Goal: Check status: Check status

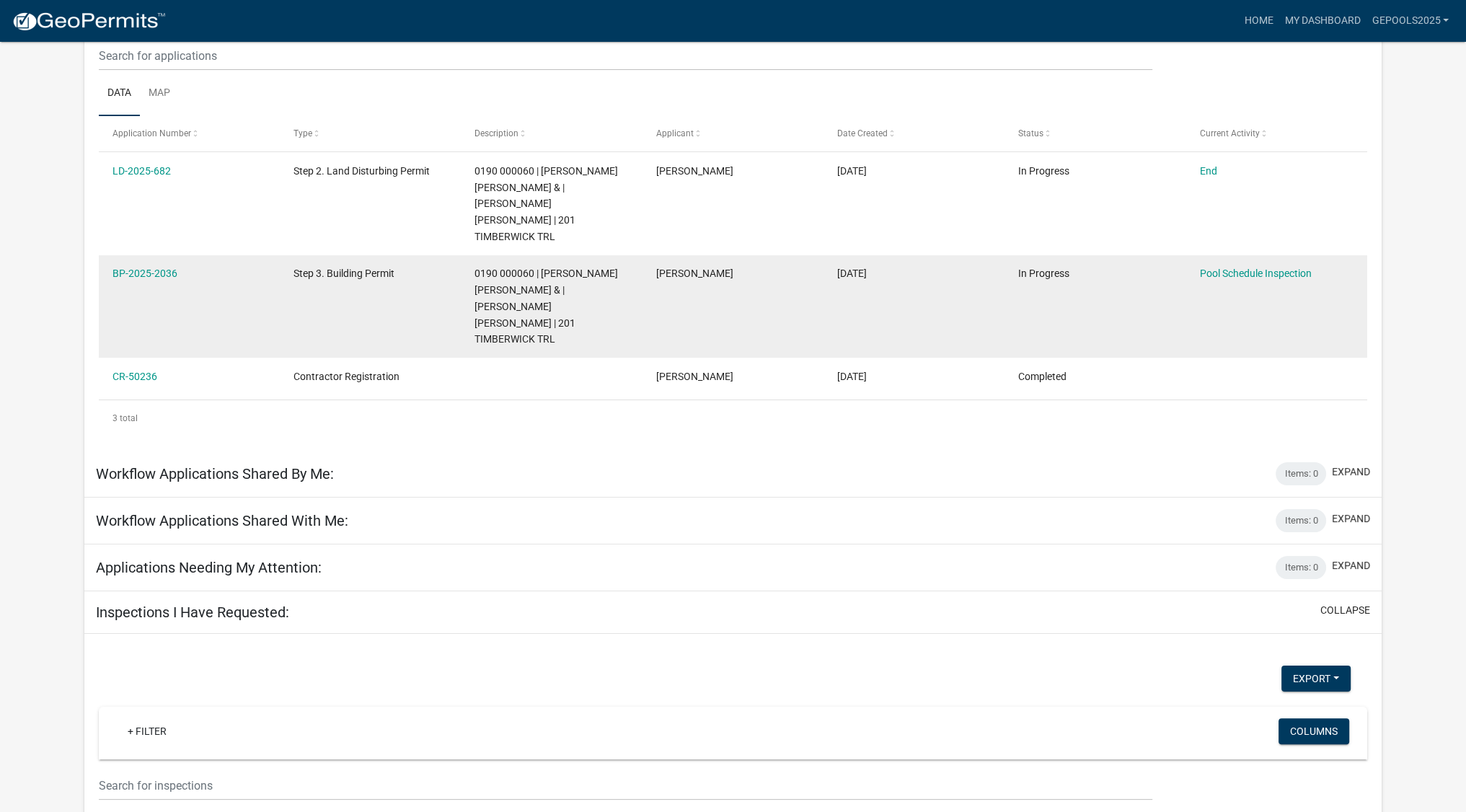
scroll to position [216, 0]
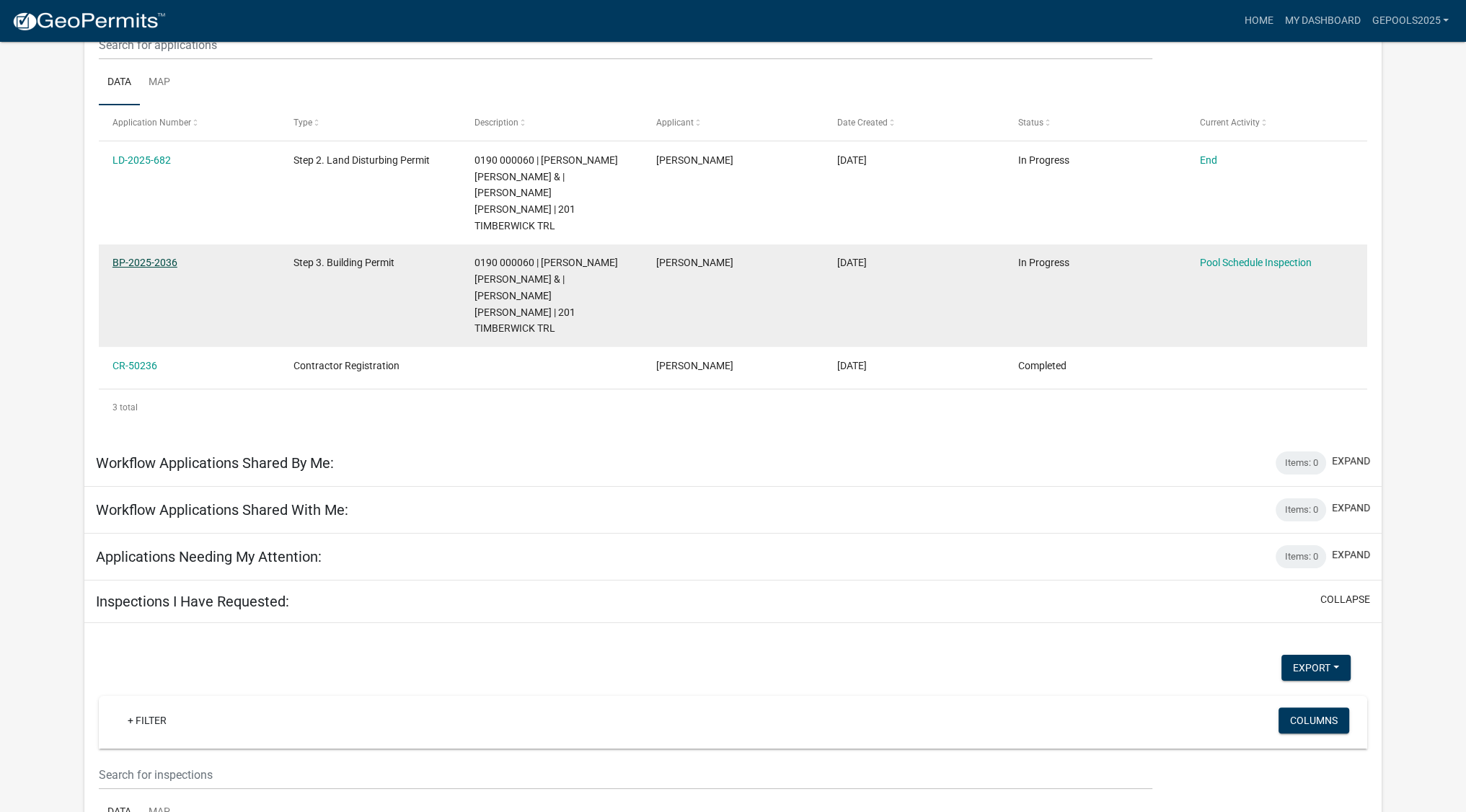
click at [156, 256] on link "BP-2025-2036" at bounding box center [145, 262] width 65 height 11
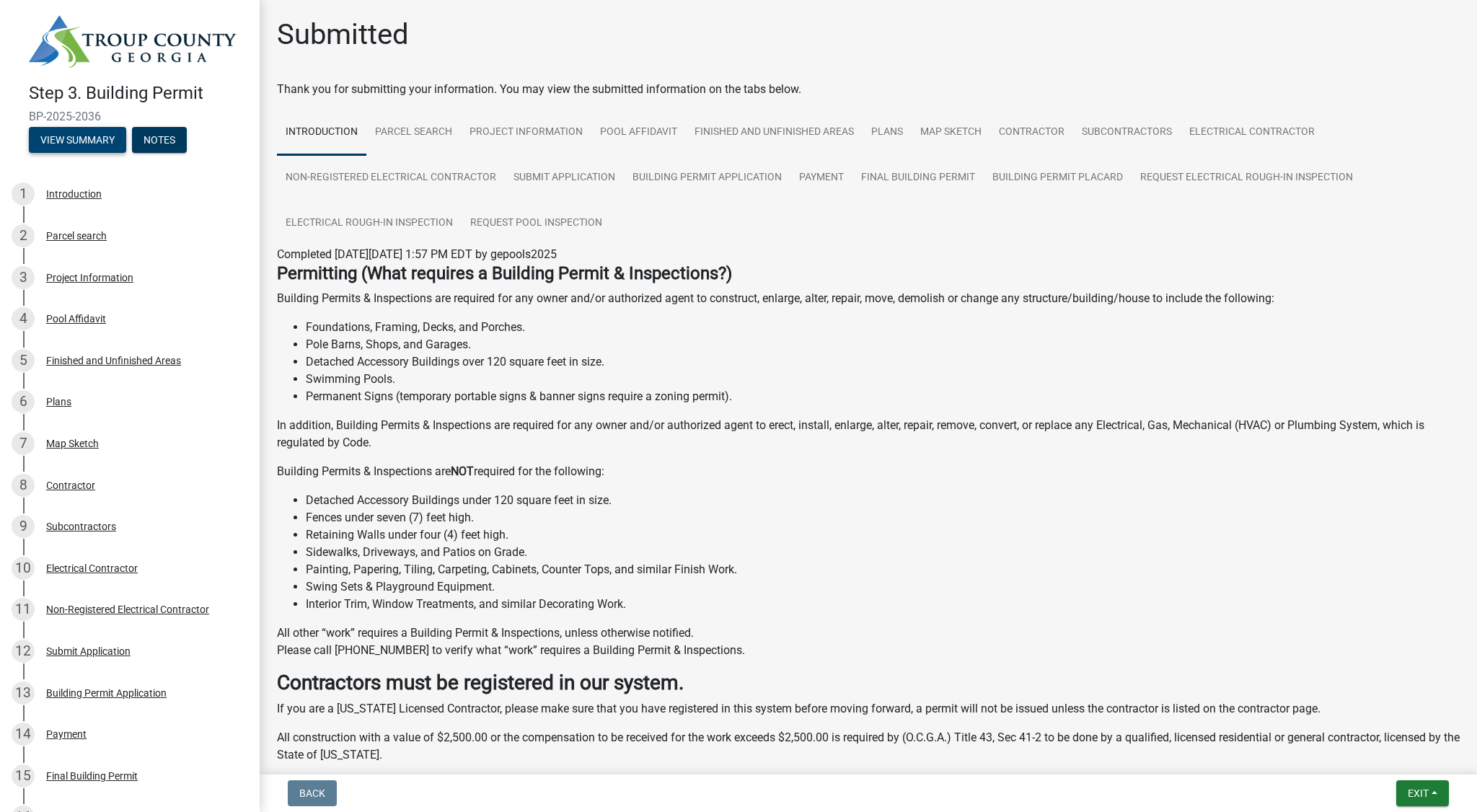
click at [98, 141] on button "View Summary" at bounding box center [78, 139] width 97 height 26
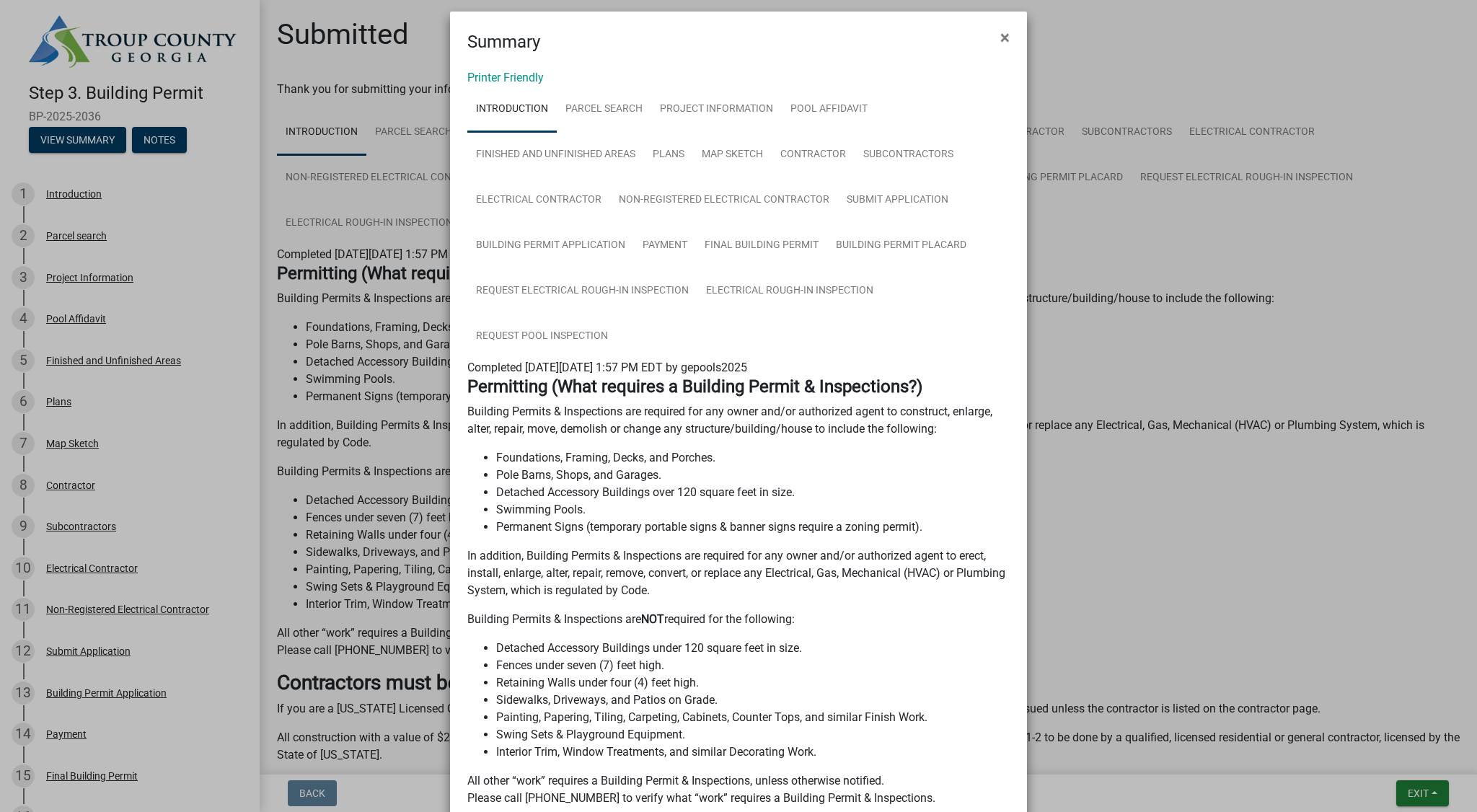
scroll to position [4, 0]
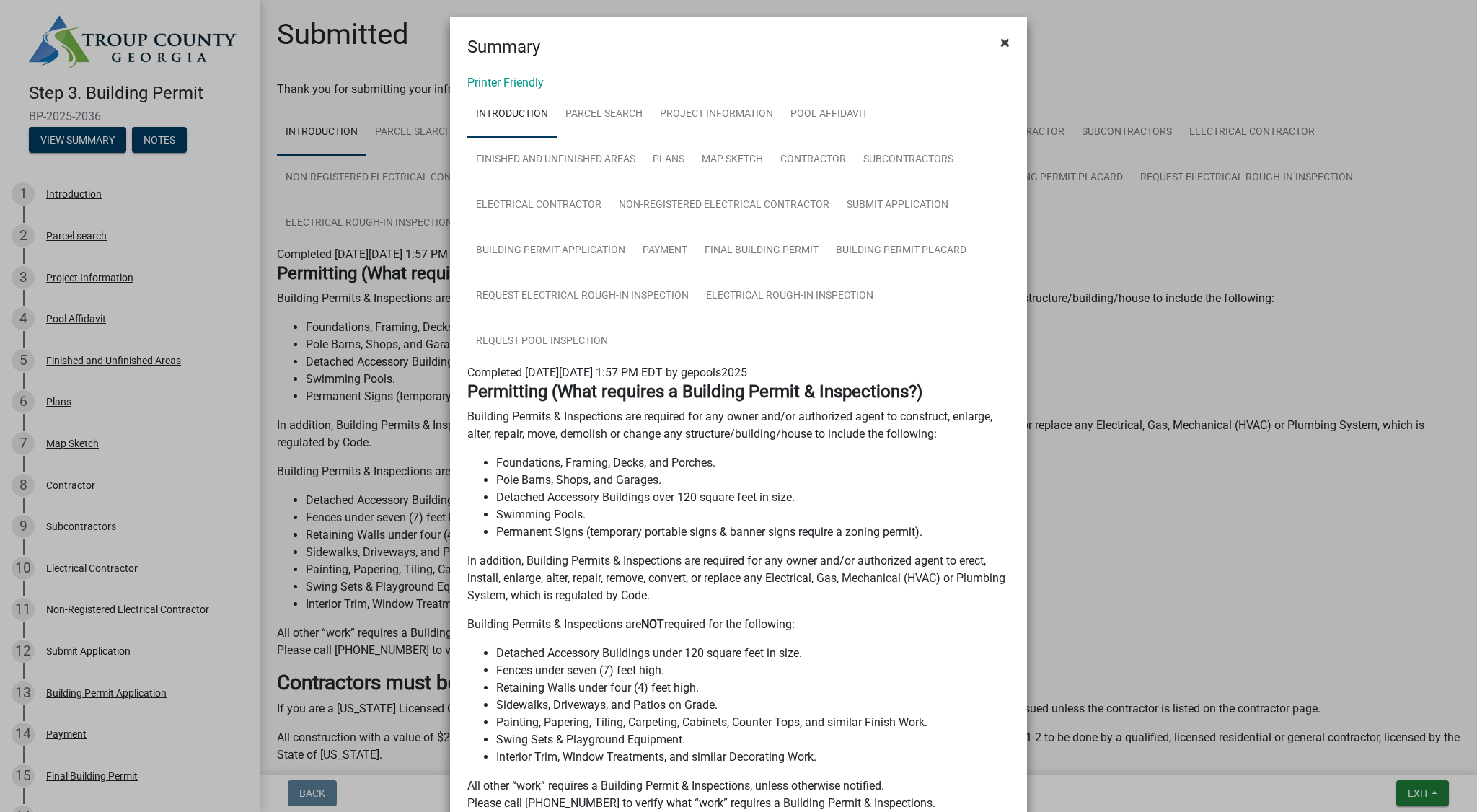
click at [1000, 38] on span "×" at bounding box center [1005, 42] width 9 height 20
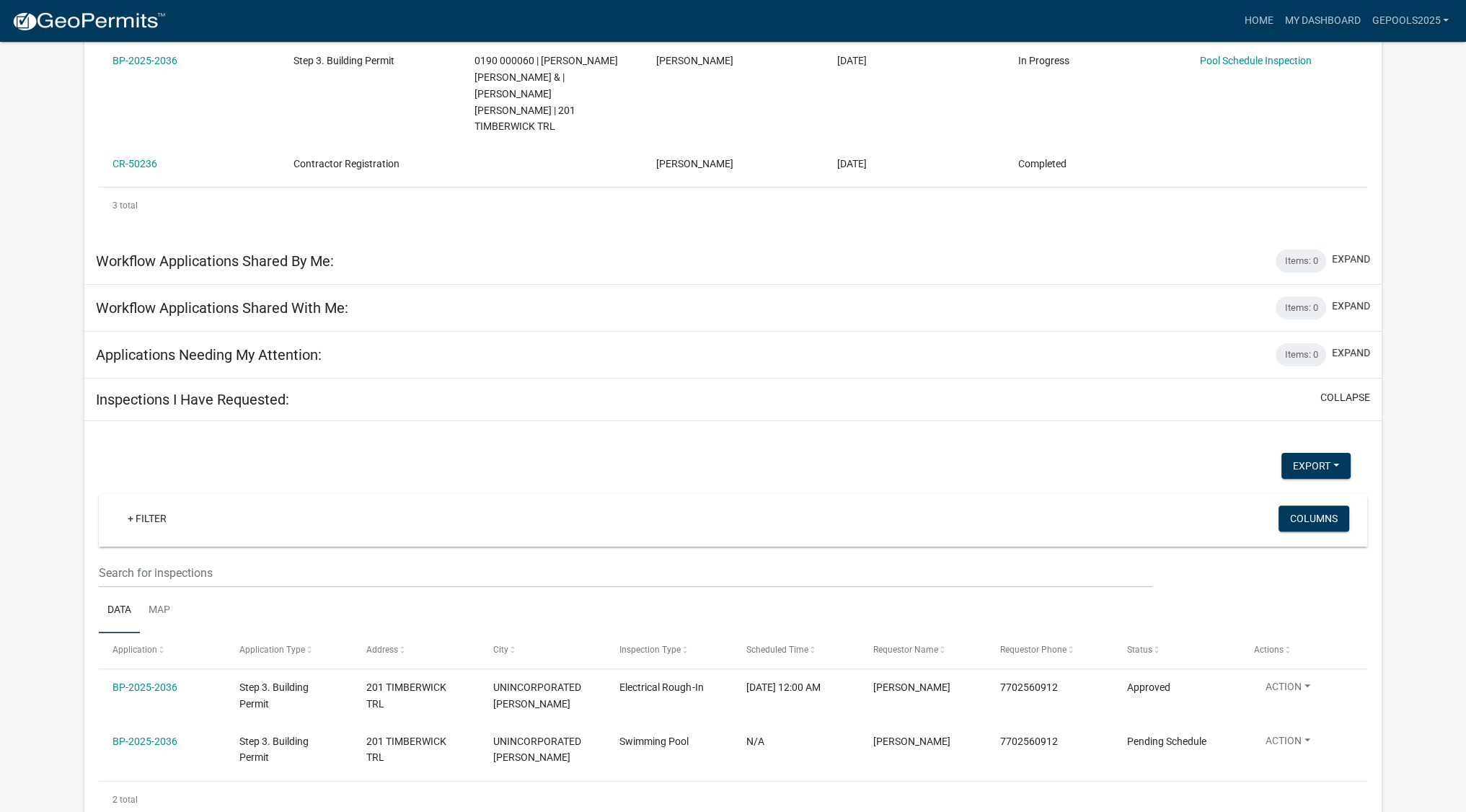
scroll to position [420, 0]
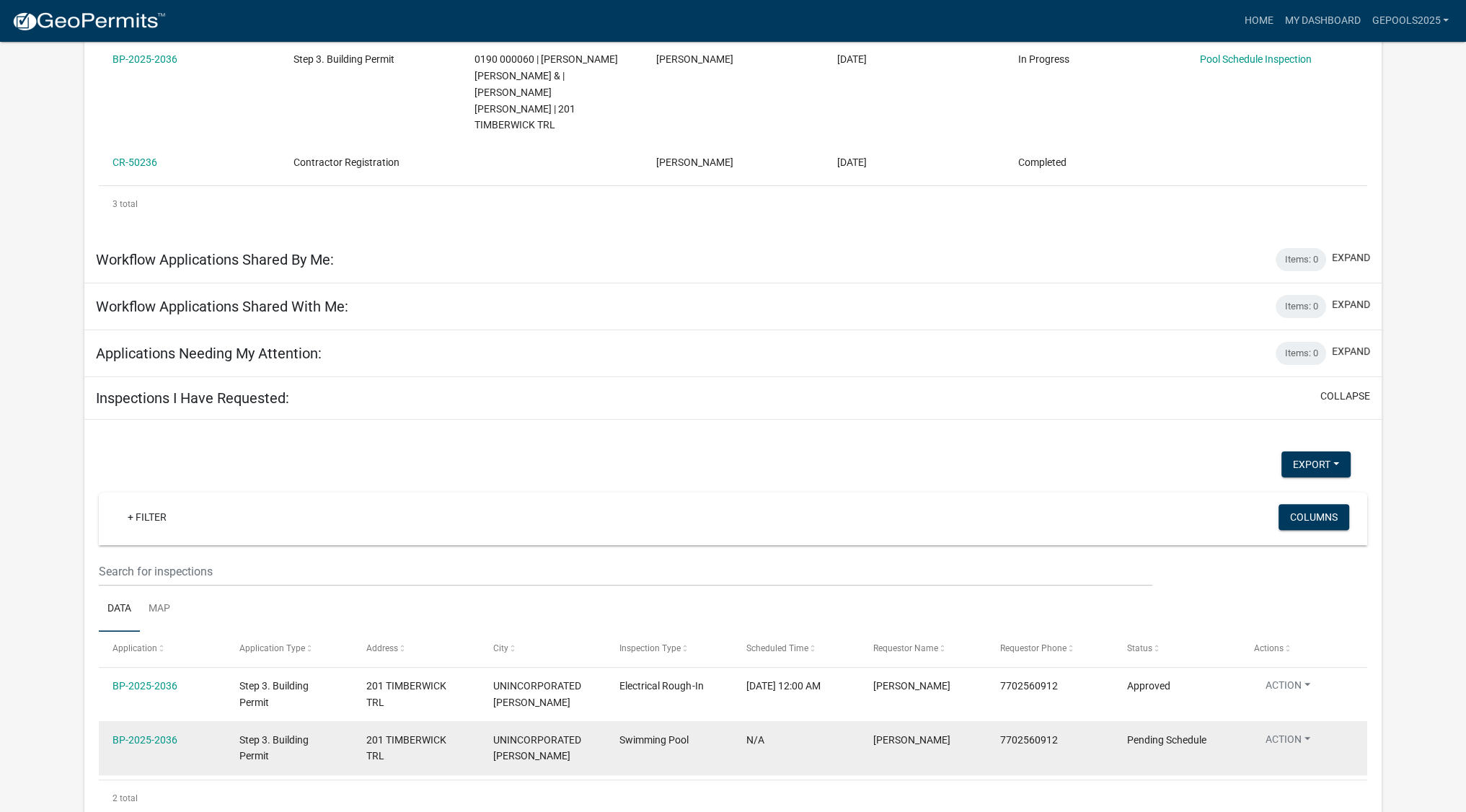
click at [1297, 732] on button "Action" at bounding box center [1288, 742] width 68 height 21
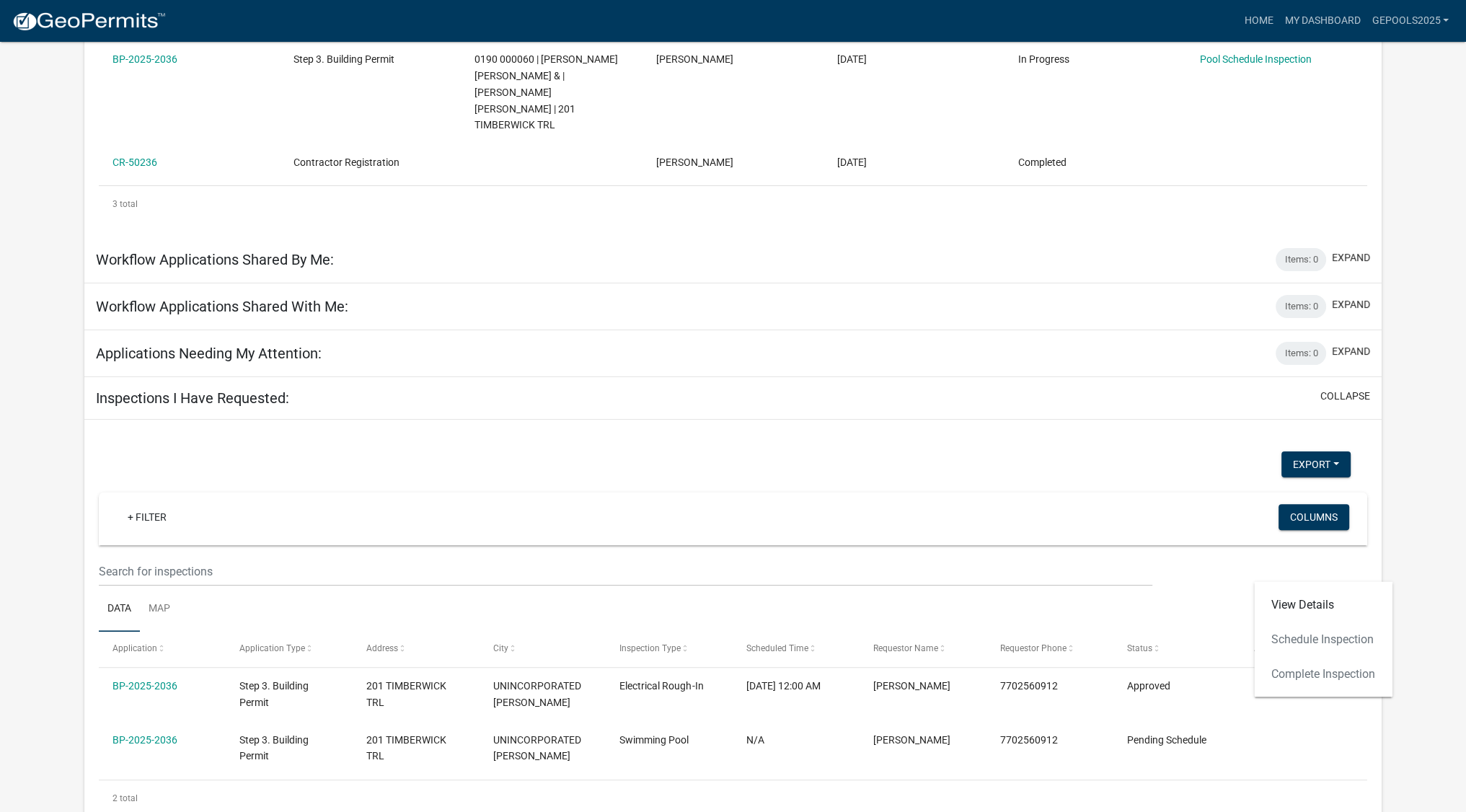
click at [1235, 780] on div "2 total" at bounding box center [733, 798] width 1269 height 36
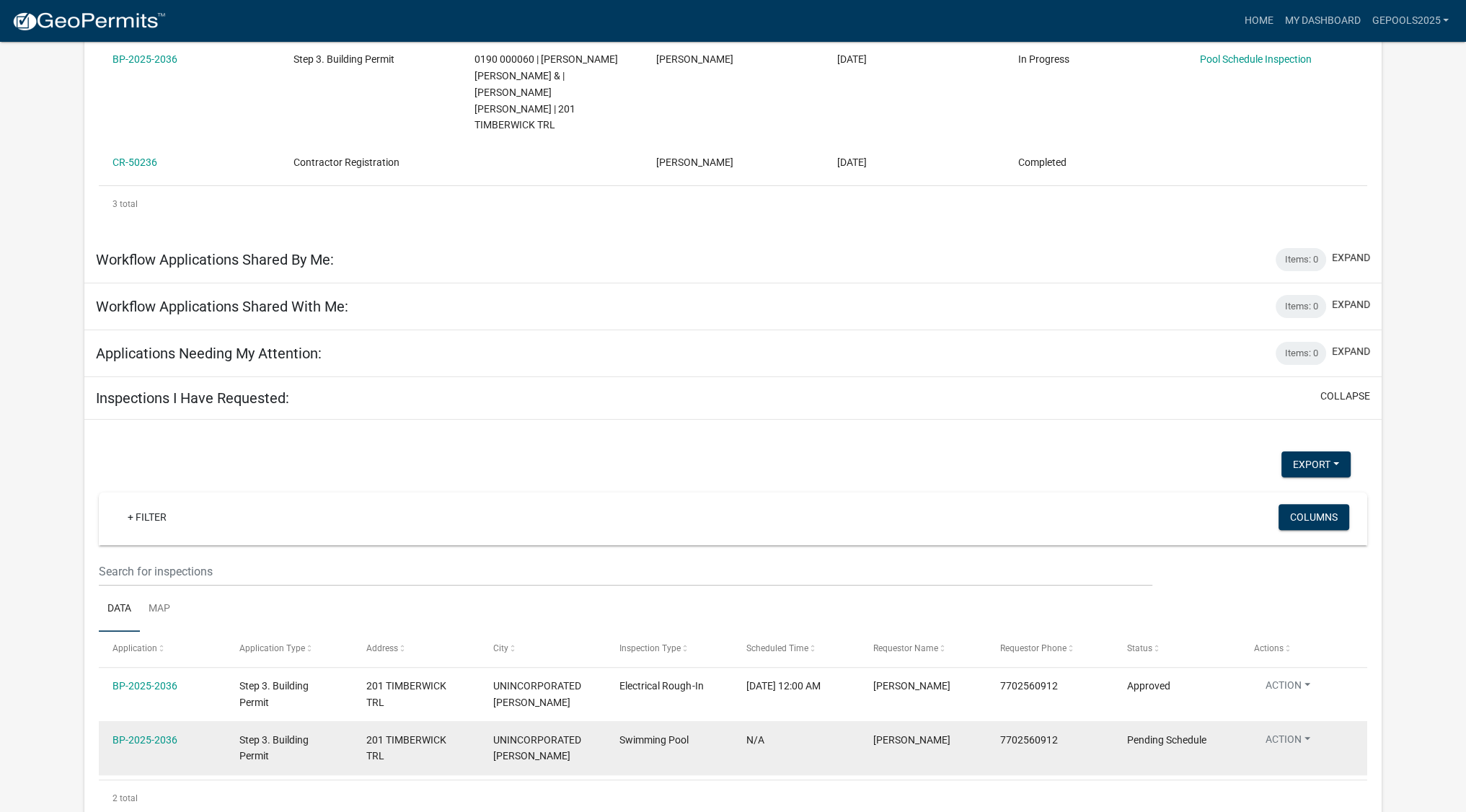
click at [1300, 732] on button "Action" at bounding box center [1288, 742] width 68 height 21
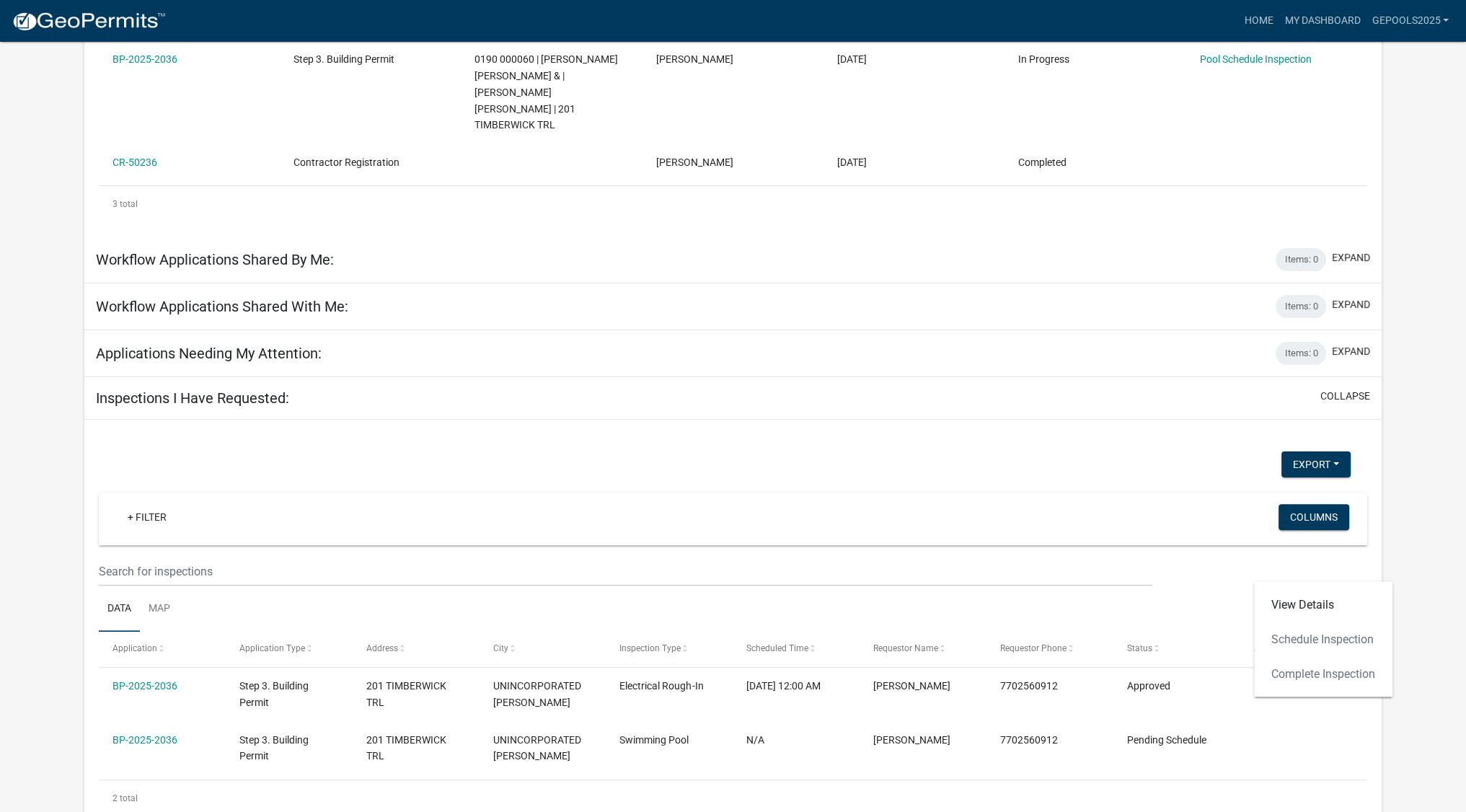
click at [1333, 636] on div "View Details Schedule Inspection Complete Inspection" at bounding box center [1323, 639] width 138 height 115
click at [1304, 641] on div "View Details Schedule Inspection Complete Inspection" at bounding box center [1323, 639] width 138 height 115
click at [1294, 607] on link "View Details" at bounding box center [1323, 604] width 138 height 35
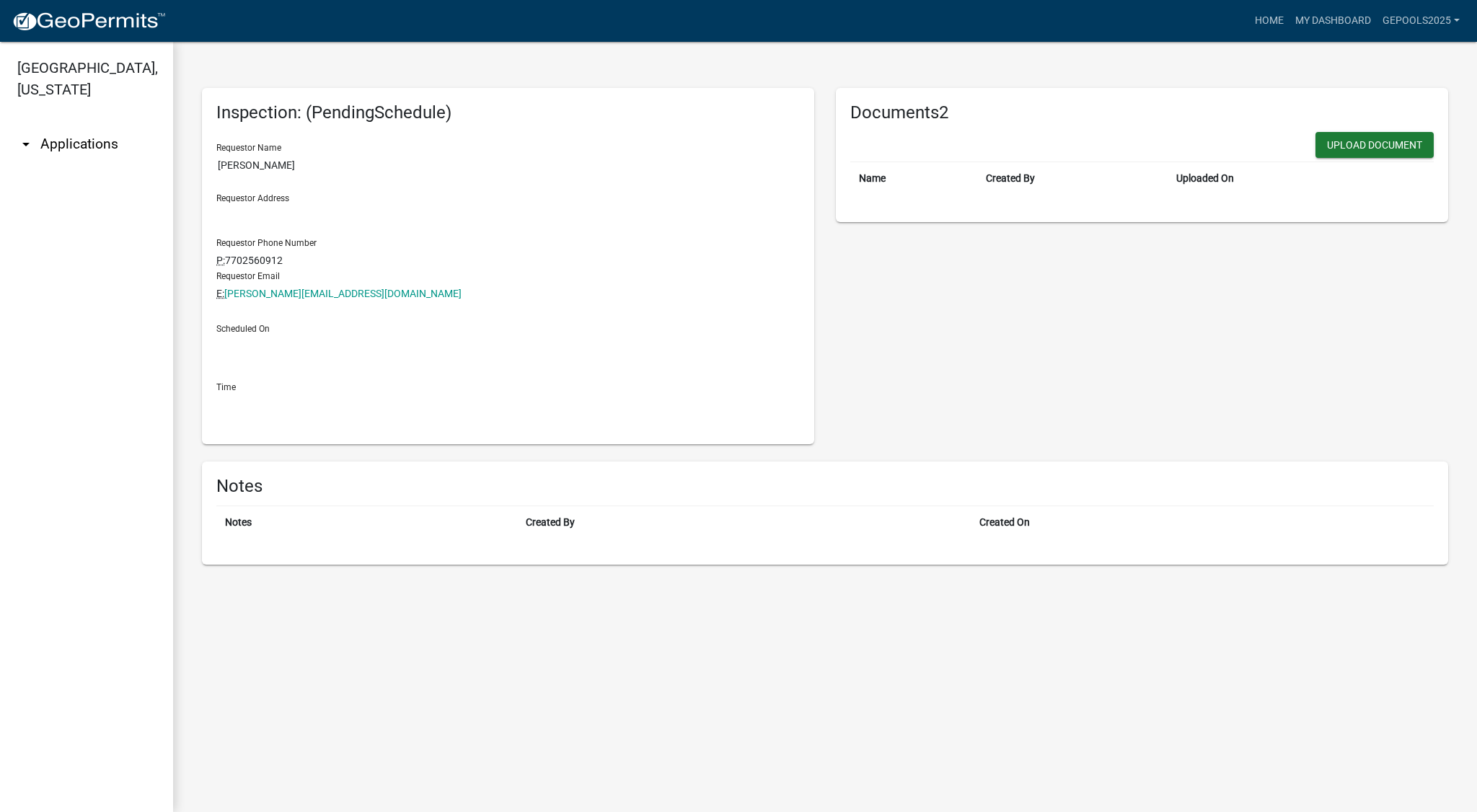
click at [87, 127] on link "arrow_drop_down Applications" at bounding box center [86, 144] width 173 height 35
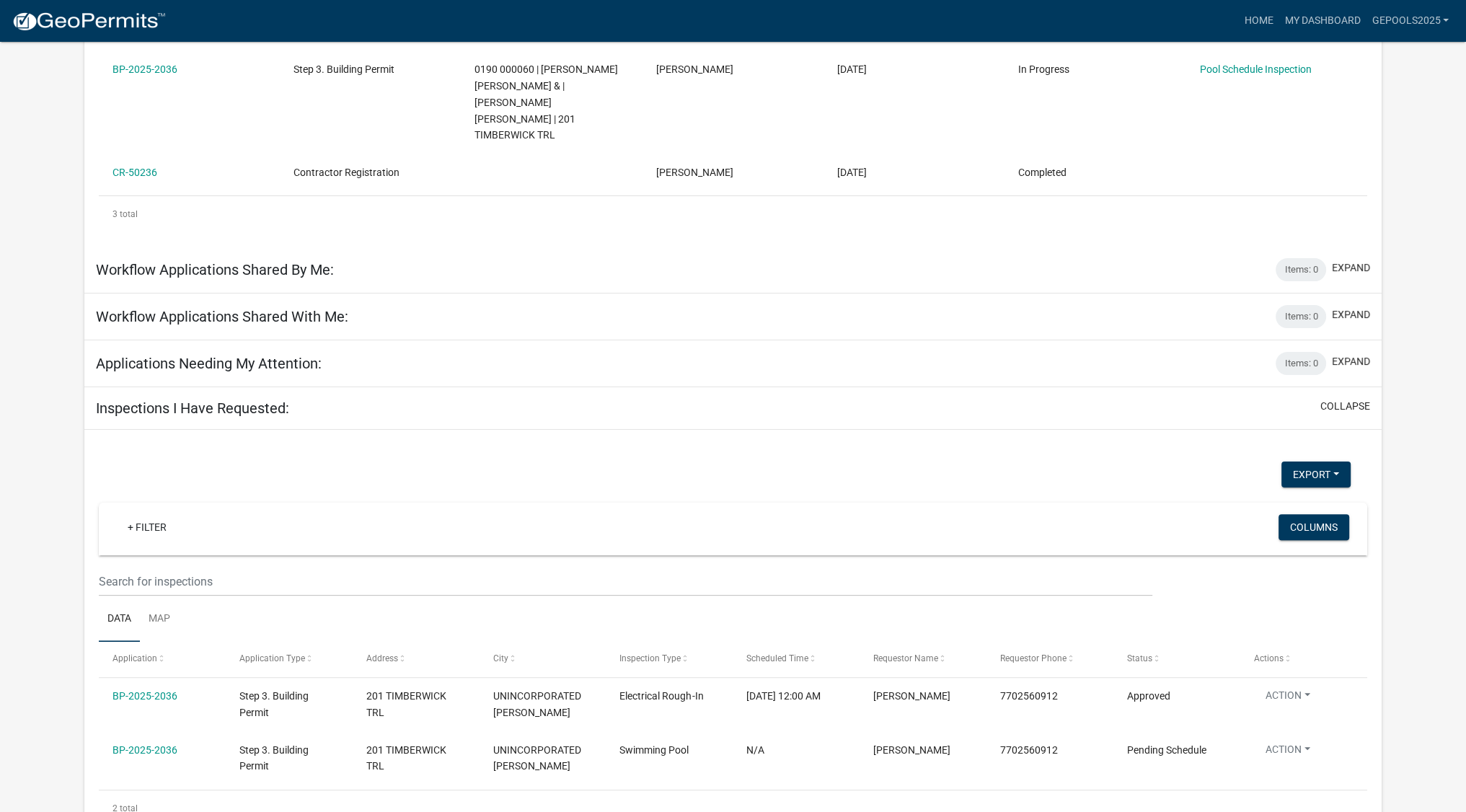
scroll to position [420, 0]
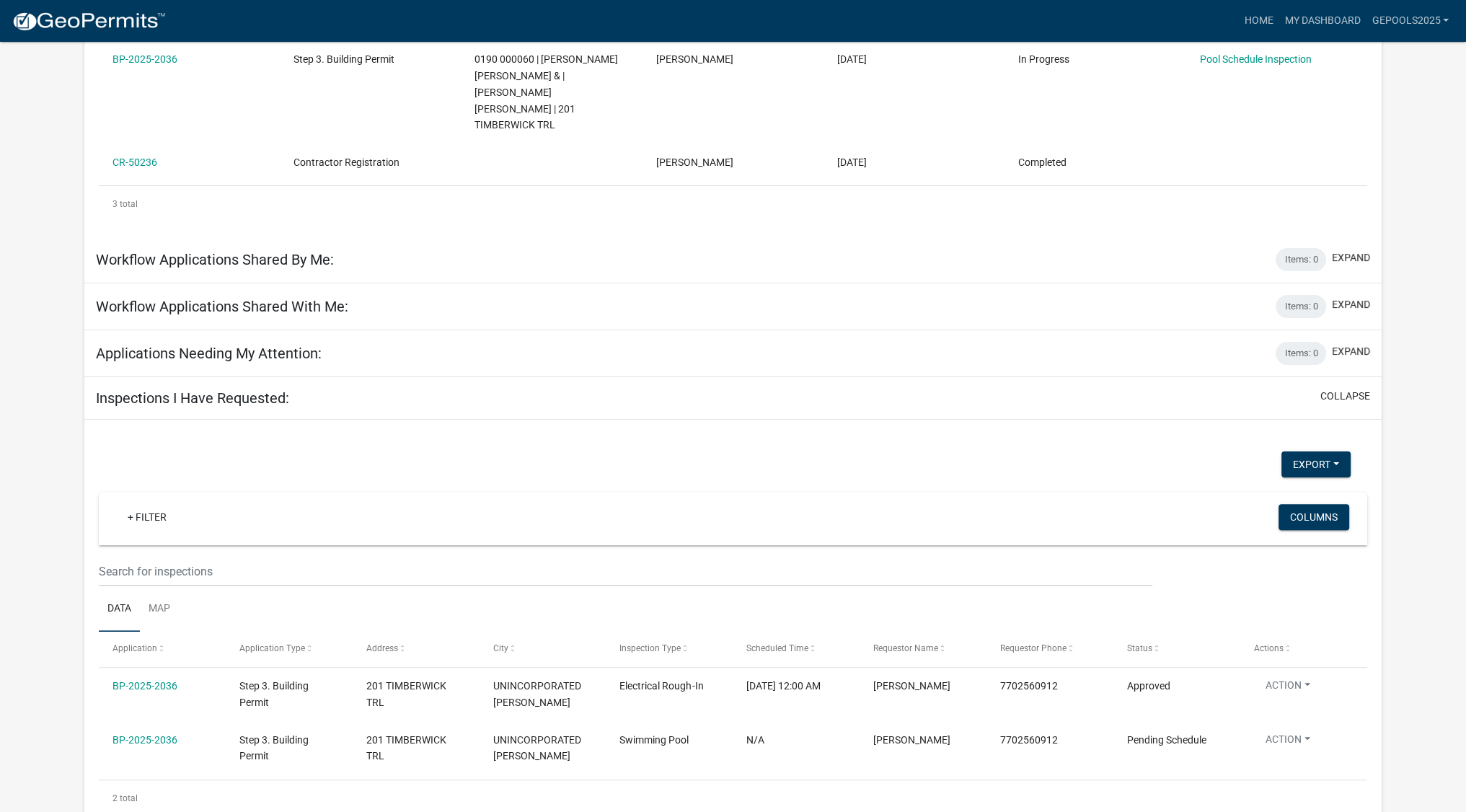
click at [311, 377] on div "Inspections I Have Requested: collapse" at bounding box center [733, 398] width 1299 height 43
click at [1341, 389] on button "collapse" at bounding box center [1345, 396] width 50 height 15
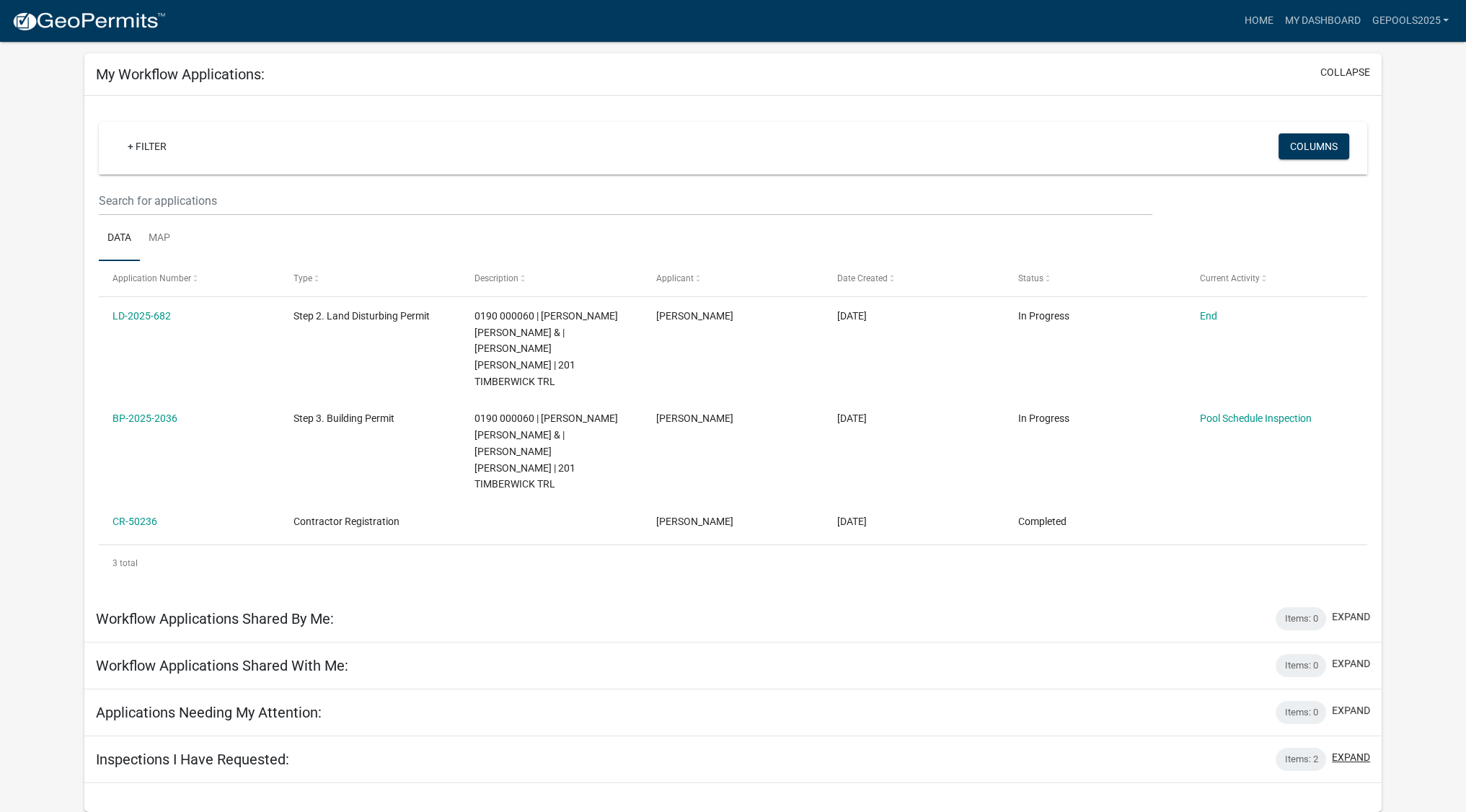
scroll to position [42, 0]
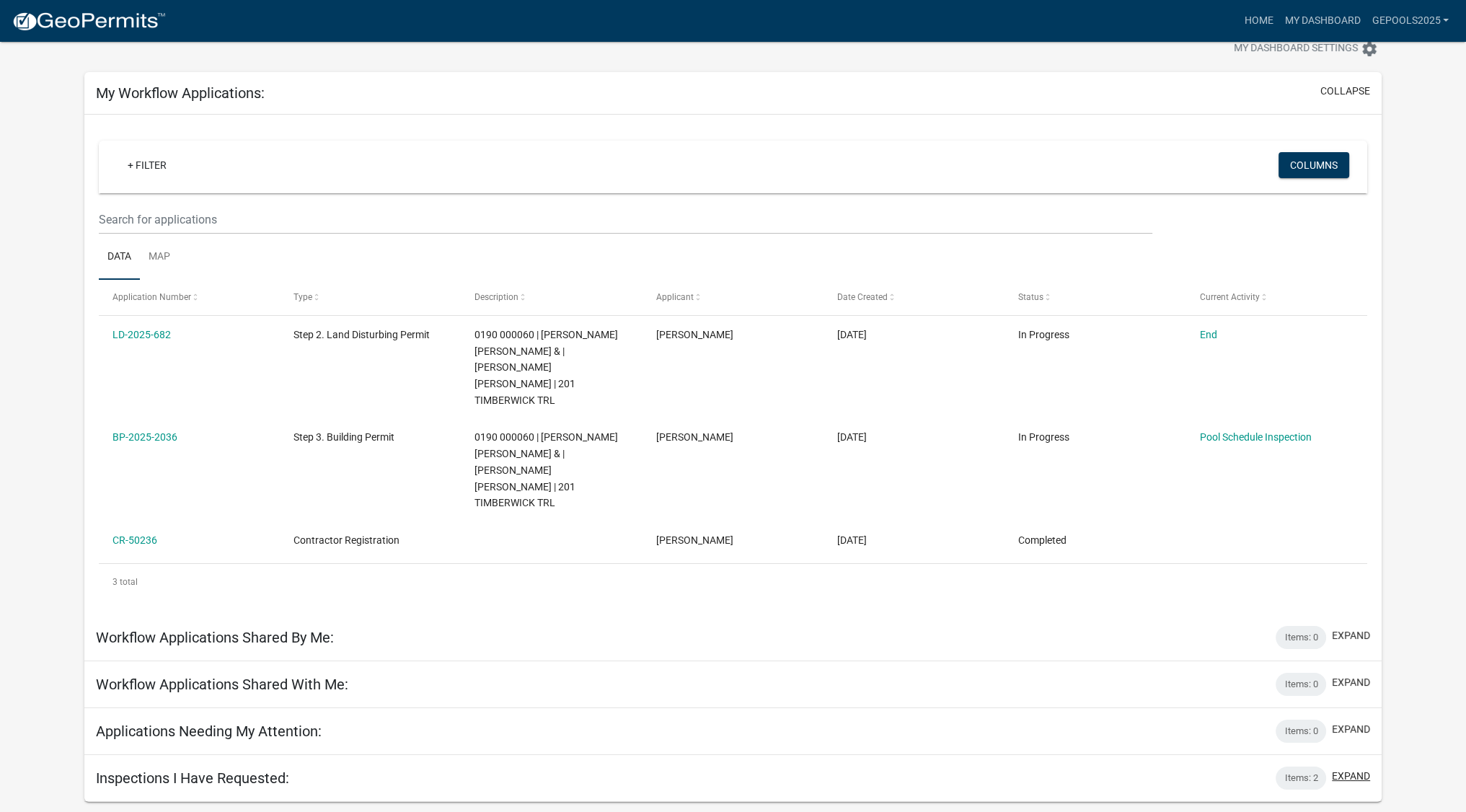
click at [1359, 769] on button "expand" at bounding box center [1352, 776] width 38 height 15
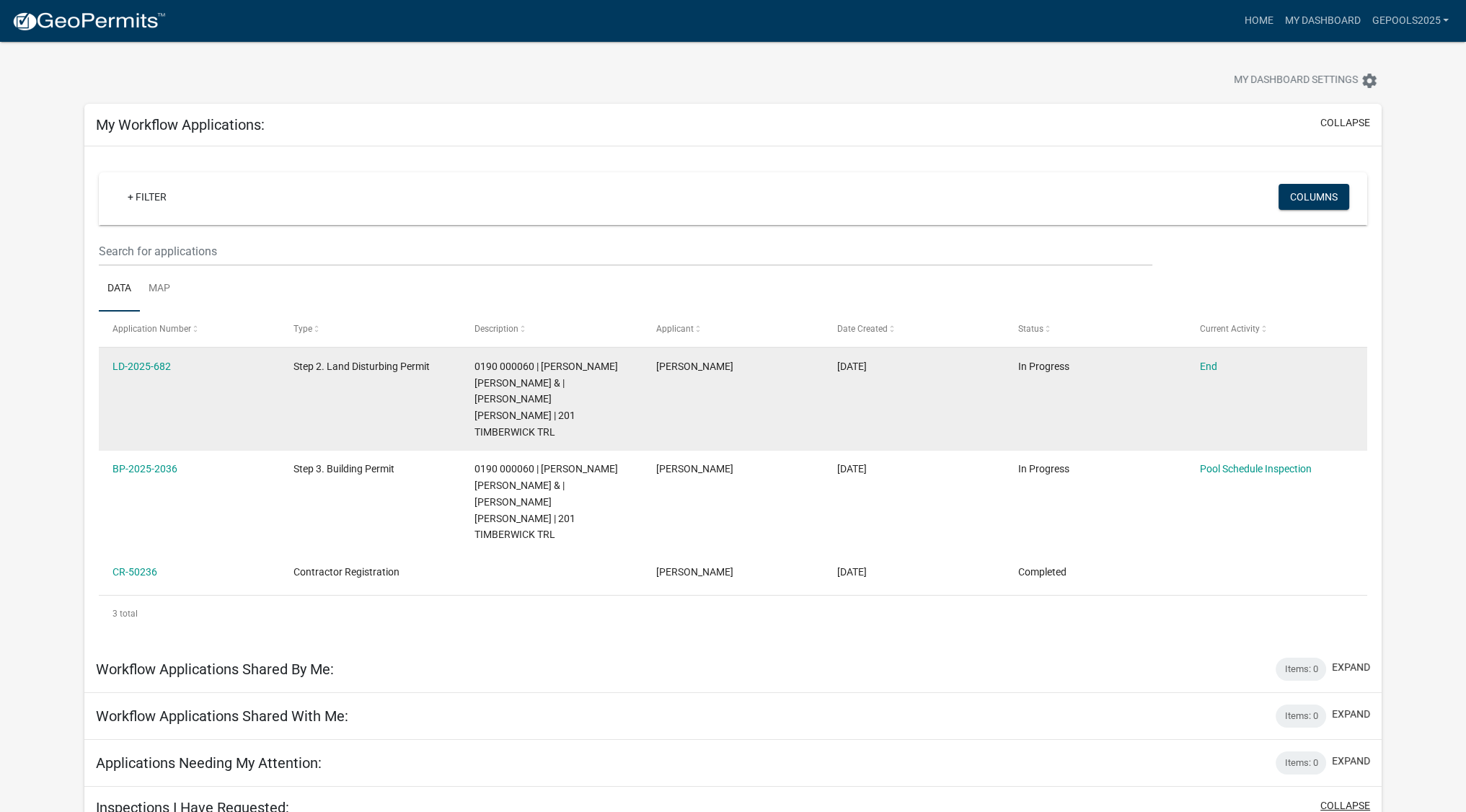
scroll to position [0, 0]
